Goal: Task Accomplishment & Management: Complete application form

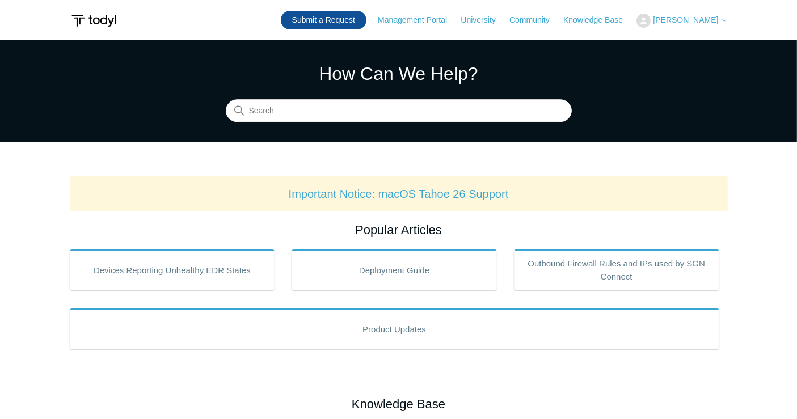
click at [364, 13] on link "Submit a Request" at bounding box center [324, 20] width 86 height 19
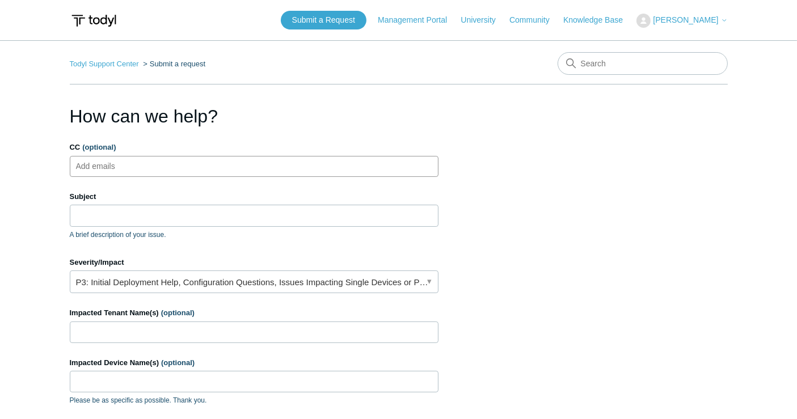
click at [233, 171] on ul "Add emails" at bounding box center [254, 166] width 369 height 21
type input "S"
type input "[EMAIL_ADDRESS][DOMAIN_NAME]"
click at [656, 289] on section "How can we help? CC (optional) [EMAIL_ADDRESS][DOMAIN_NAME] Subject A brief des…" at bounding box center [399, 364] width 658 height 523
click at [194, 211] on input "Subject" at bounding box center [254, 216] width 369 height 22
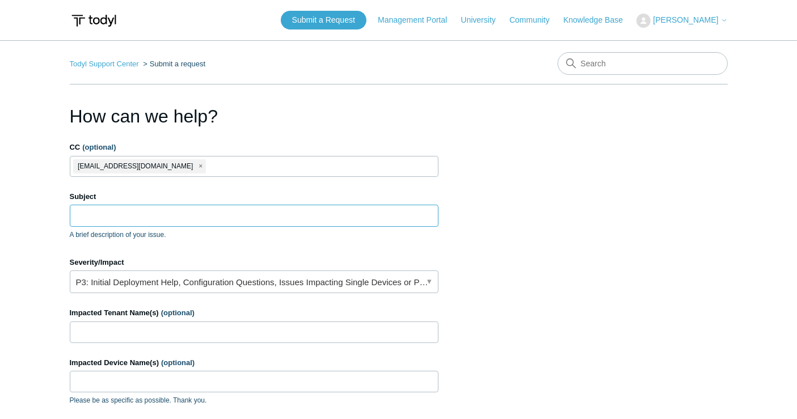
paste input "[PERSON_NAME] is creating a duplicate ticket in manage for all the clients. One…"
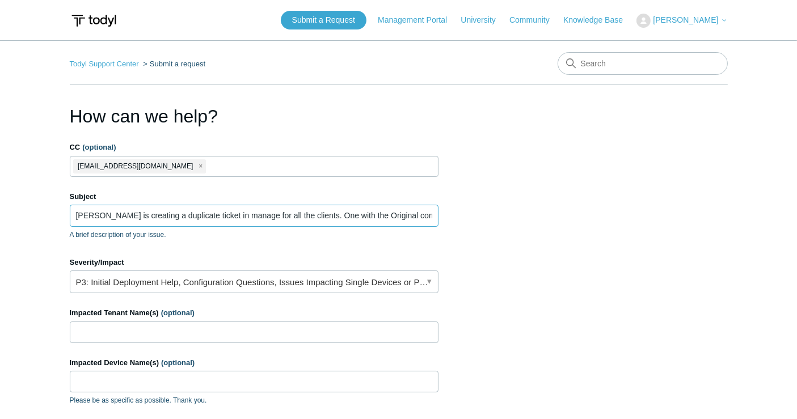
scroll to position [0, 184]
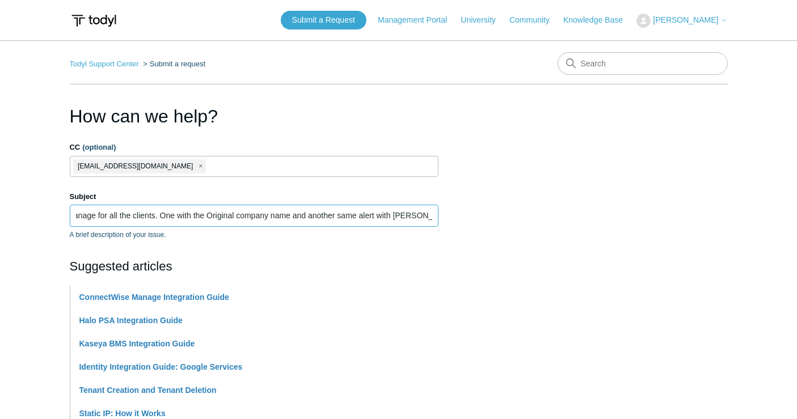
type input "[PERSON_NAME] is creating a duplicate ticket in manage for all the clients. One…"
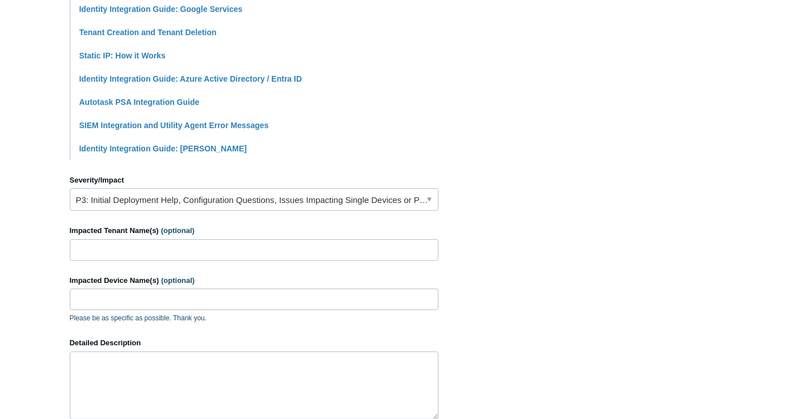
scroll to position [378, 0]
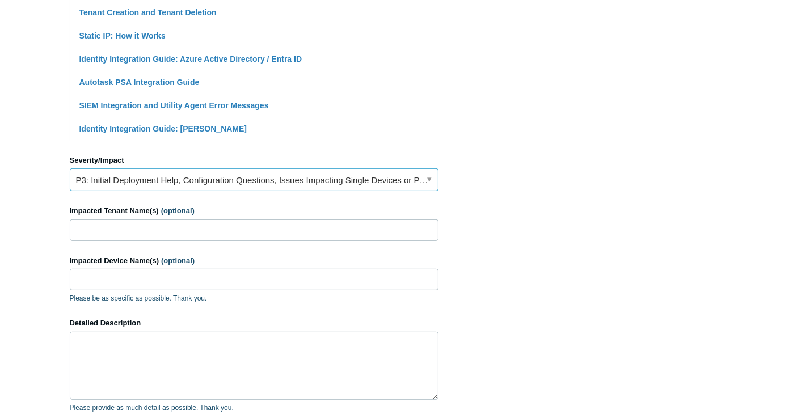
click at [318, 186] on link "P3: Initial Deployment Help, Configuration Questions, Issues Impacting Single D…" at bounding box center [254, 180] width 369 height 23
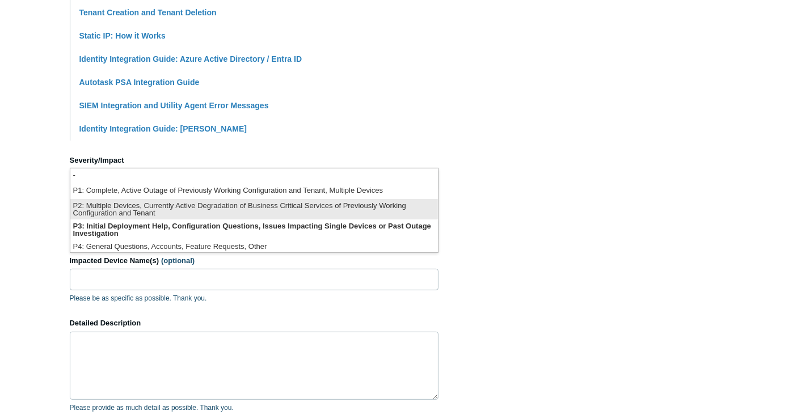
click at [308, 207] on li "P2: Multiple Devices, Currently Active Degradation of Business Critical Service…" at bounding box center [254, 209] width 368 height 20
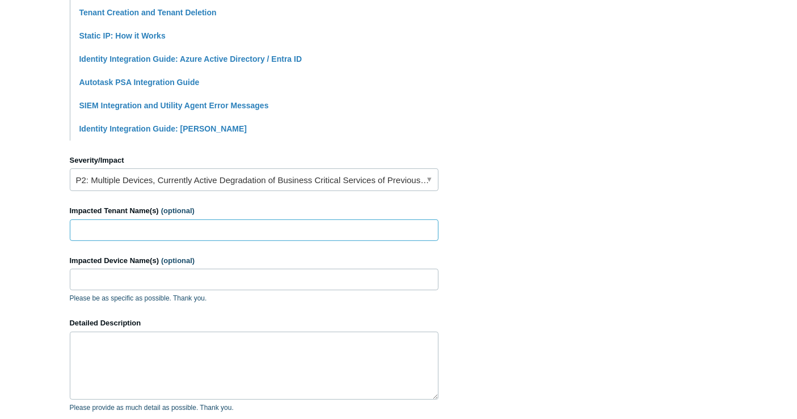
click at [264, 226] on input "Impacted Tenant Name(s) (optional)" at bounding box center [254, 231] width 369 height 22
type input "All"
click at [565, 256] on section "How can we help? CC (optional) [EMAIL_ADDRESS][DOMAIN_NAME] Subject [PERSON_NAM…" at bounding box center [399, 124] width 658 height 798
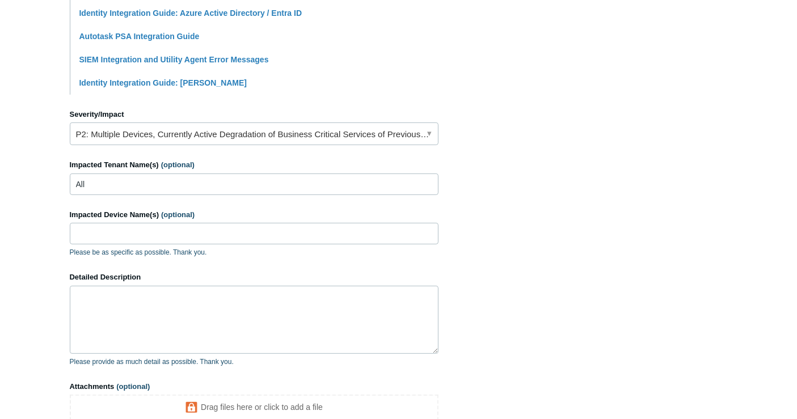
scroll to position [441, 0]
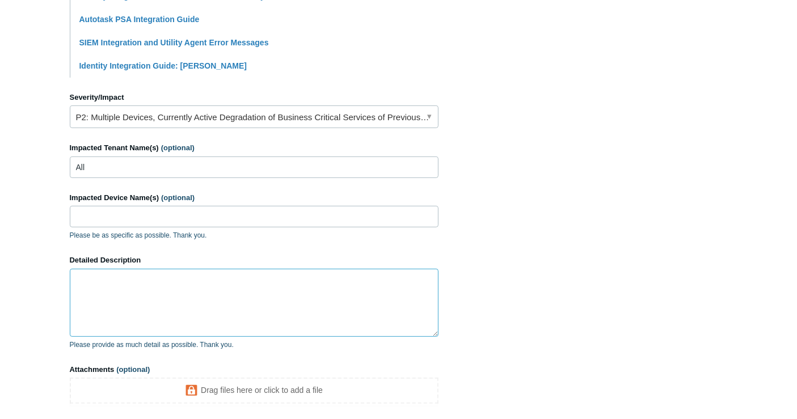
click at [234, 306] on textarea "Detailed Description" at bounding box center [254, 303] width 369 height 68
paste textarea "[PERSON_NAME] is creating a duplicate ticket in manage for all the clients. One…"
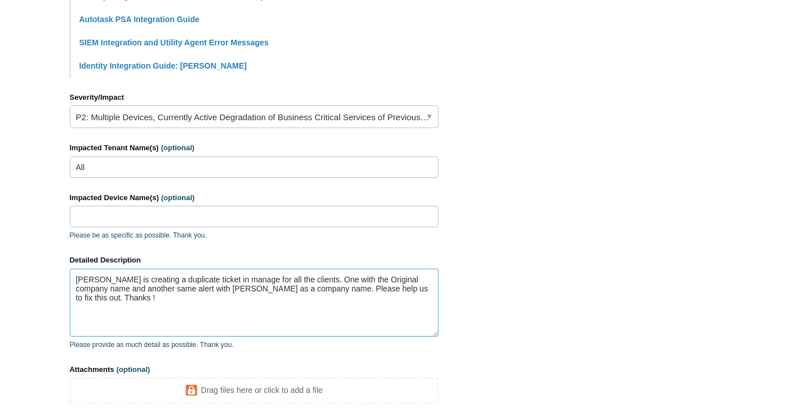
type textarea "[PERSON_NAME] is creating a duplicate ticket in manage for all the clients. One…"
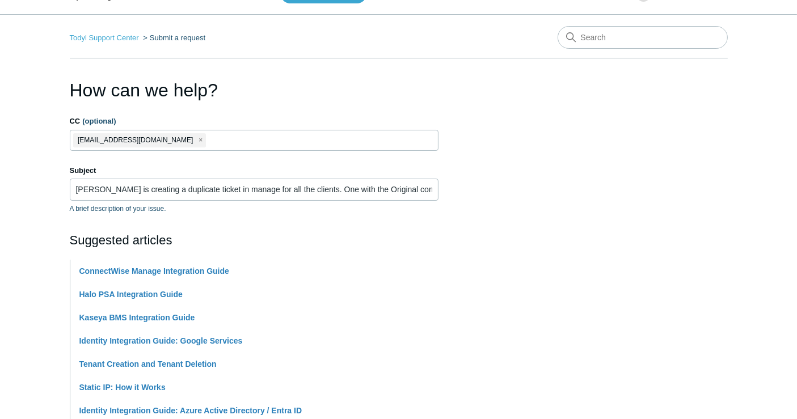
scroll to position [0, 0]
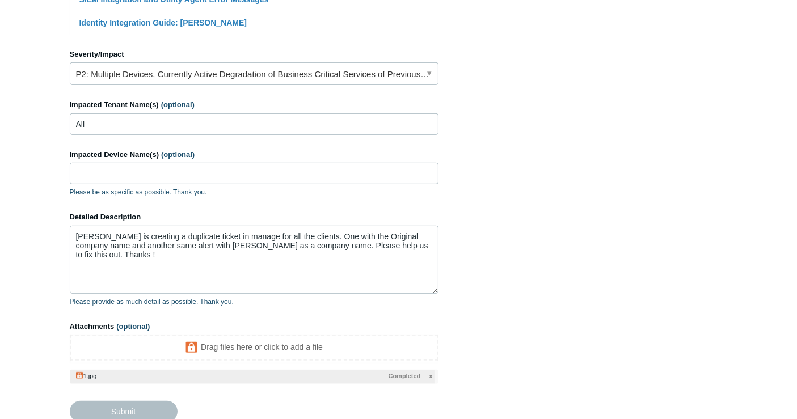
scroll to position [504, 0]
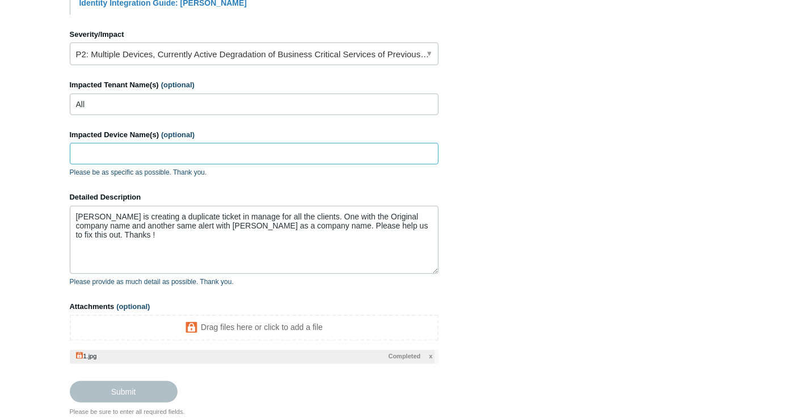
click at [103, 155] on input "Impacted Device Name(s) (optional)" at bounding box center [254, 154] width 369 height 22
type input "NA"
click at [703, 241] on section "How can we help? CC (optional) [EMAIL_ADDRESS][DOMAIN_NAME] Subject [PERSON_NAM…" at bounding box center [399, 8] width 658 height 818
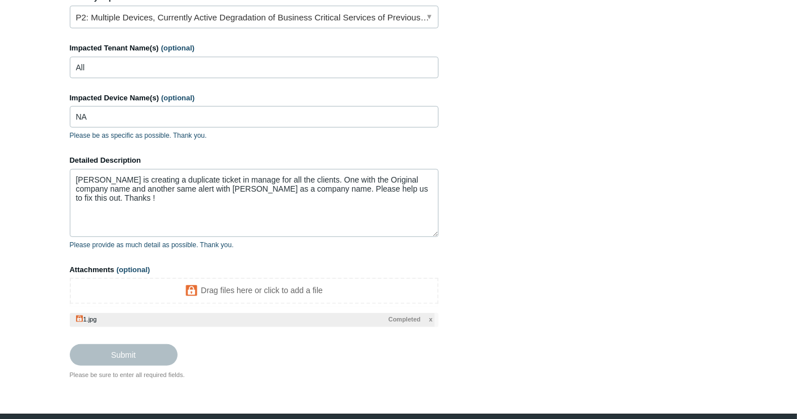
scroll to position [578, 0]
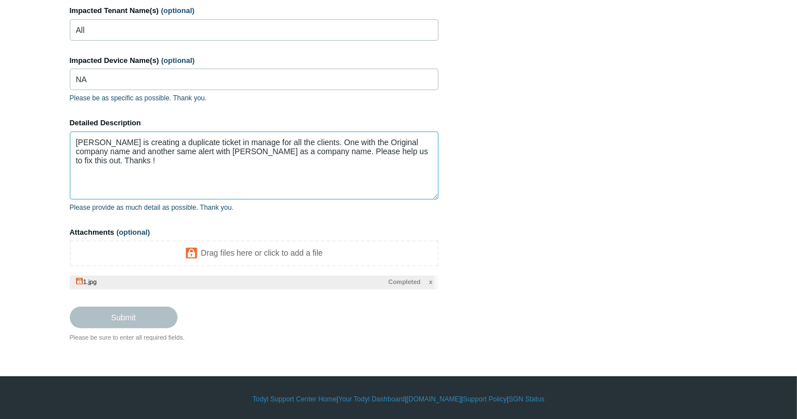
click at [172, 173] on textarea "[PERSON_NAME] is creating a duplicate ticket in manage for all the clients. One…" at bounding box center [254, 166] width 369 height 68
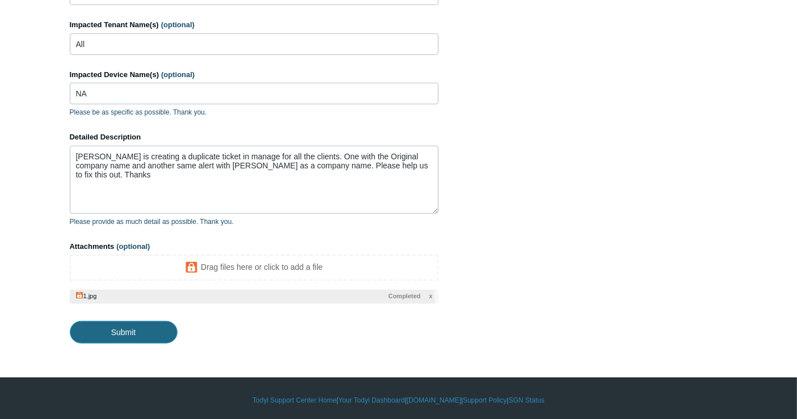
click at [141, 338] on input "Submit" at bounding box center [124, 332] width 108 height 23
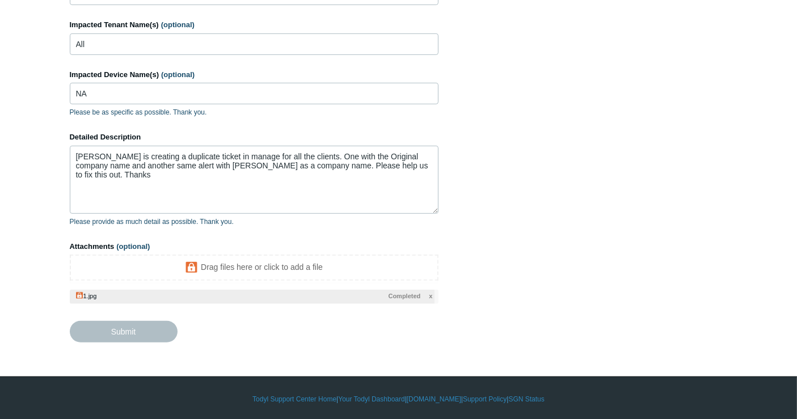
type textarea "[PERSON_NAME] is creating a duplicate ticket in manage for all the clients. One…"
